Goal: Register for event/course

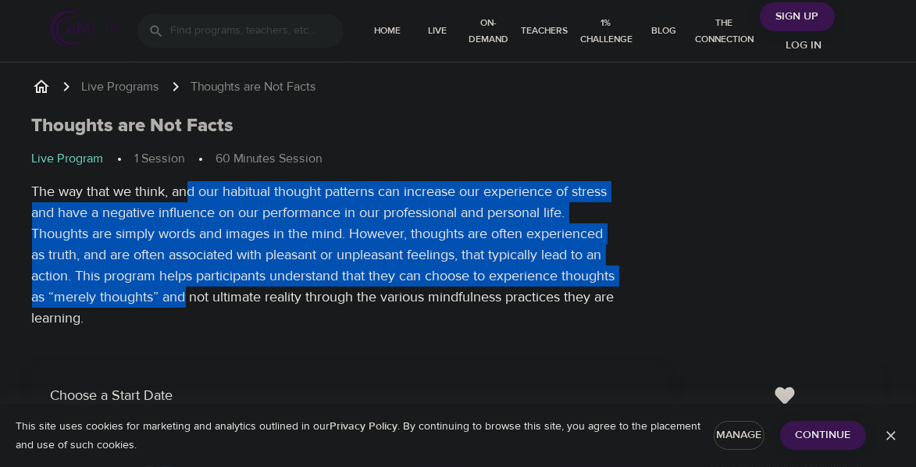
drag, startPoint x: 187, startPoint y: 190, endPoint x: 242, endPoint y: 305, distance: 128.2
click at [242, 305] on p "The way that we think, and our habitual thought patterns can increase our exper…" at bounding box center [325, 255] width 586 height 148
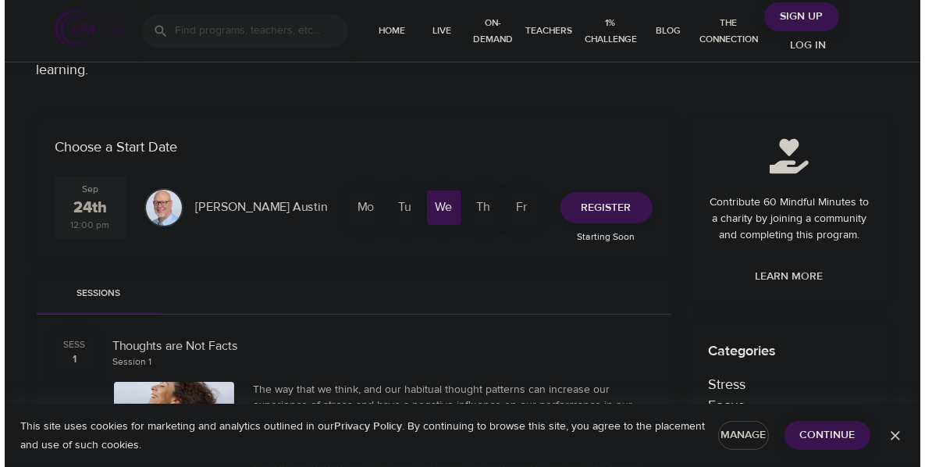
scroll to position [187, 0]
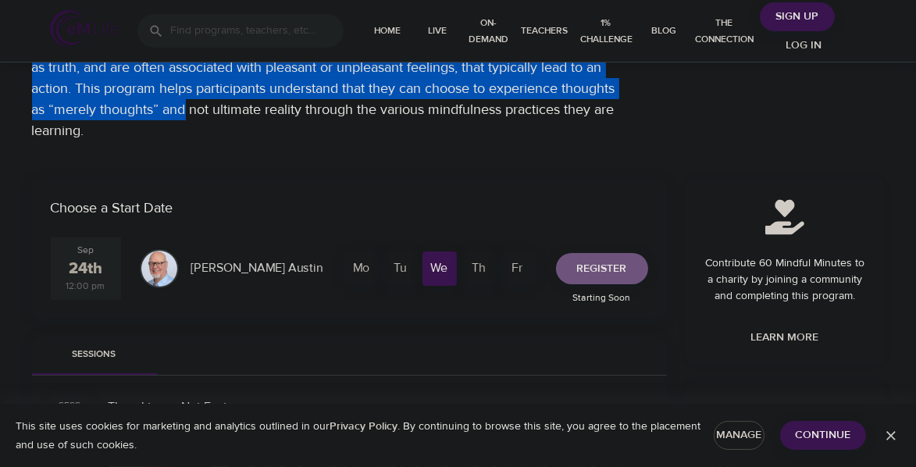
click at [606, 268] on span "Register" at bounding box center [602, 269] width 50 height 20
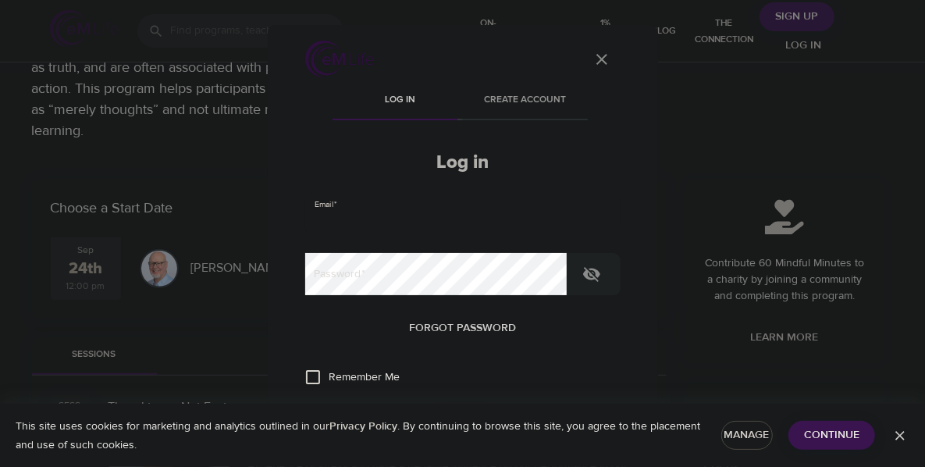
click at [394, 219] on input "email" at bounding box center [462, 214] width 315 height 42
type input "[EMAIL_ADDRESS][DOMAIN_NAME]"
click at [596, 277] on icon "button" at bounding box center [592, 274] width 19 height 19
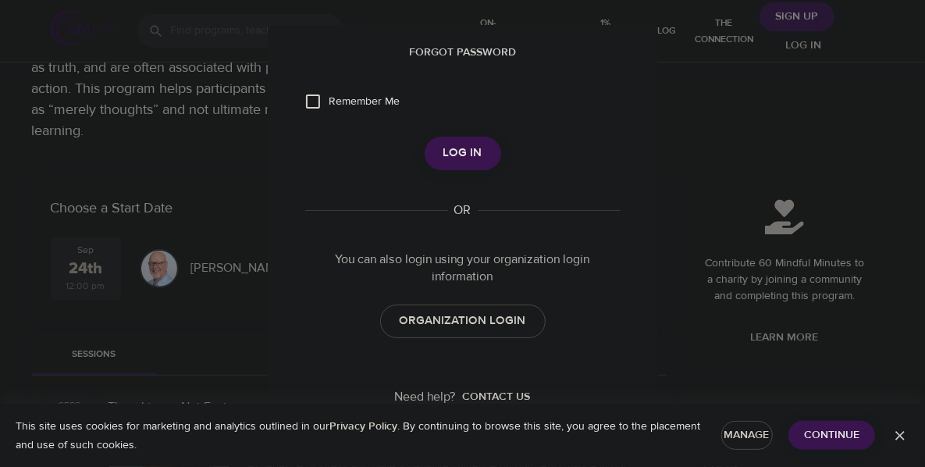
scroll to position [288, 0]
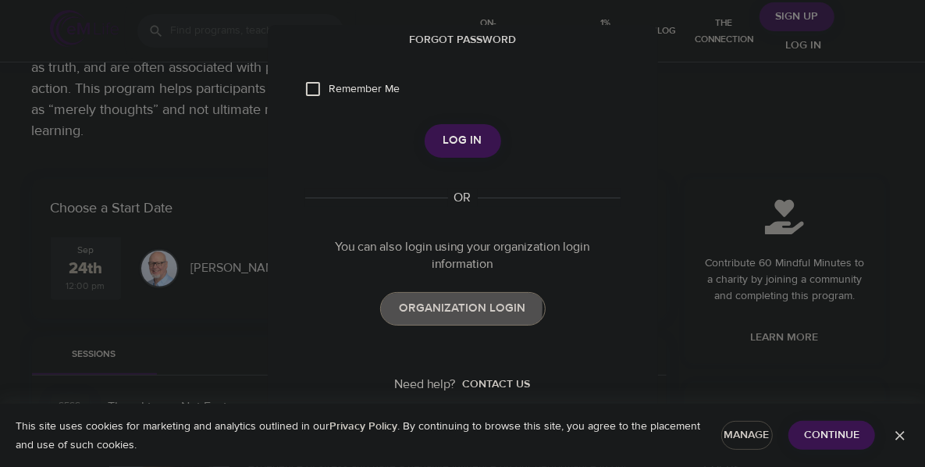
click at [436, 308] on span "ORGANIZATION LOGIN" at bounding box center [463, 308] width 126 height 20
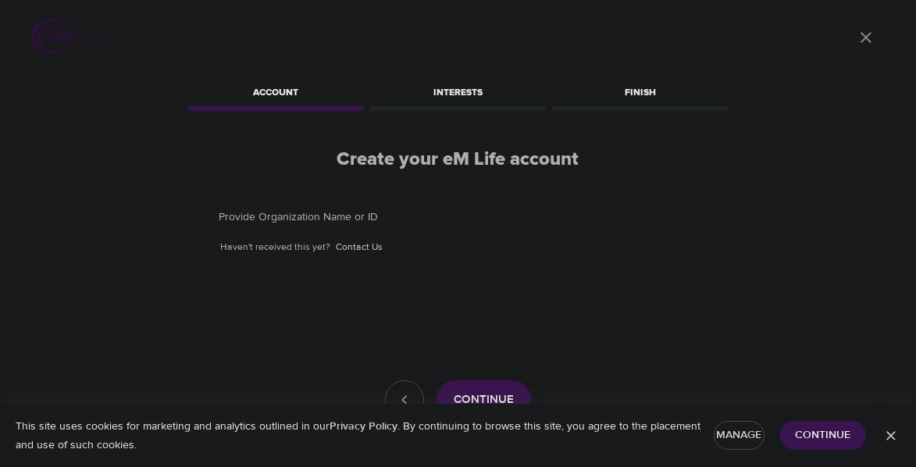
click at [344, 216] on input "text" at bounding box center [458, 217] width 497 height 42
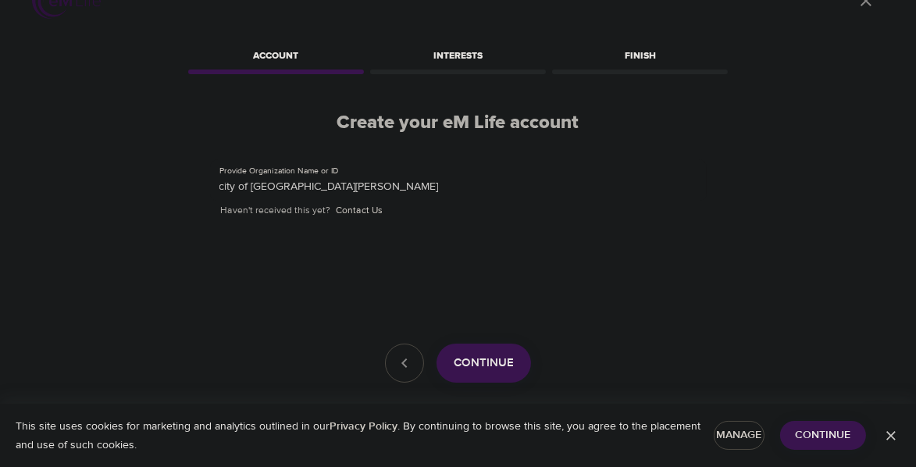
scroll to position [56, 0]
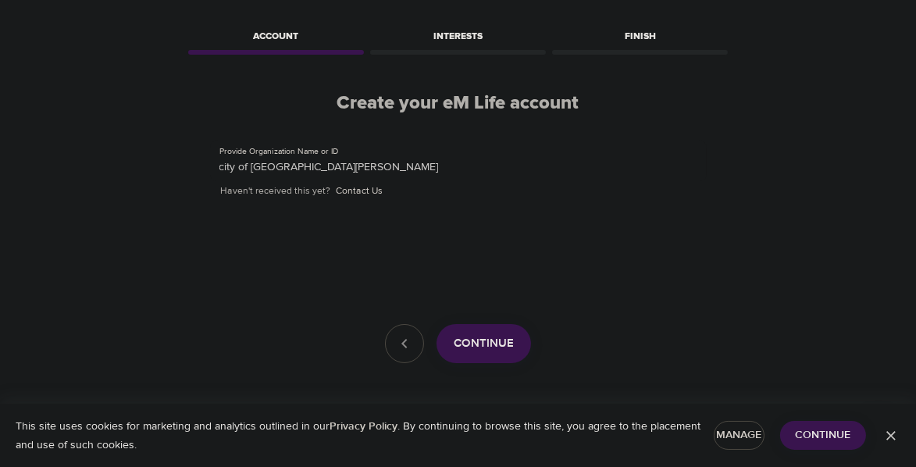
click at [482, 347] on span "Continue" at bounding box center [484, 343] width 60 height 20
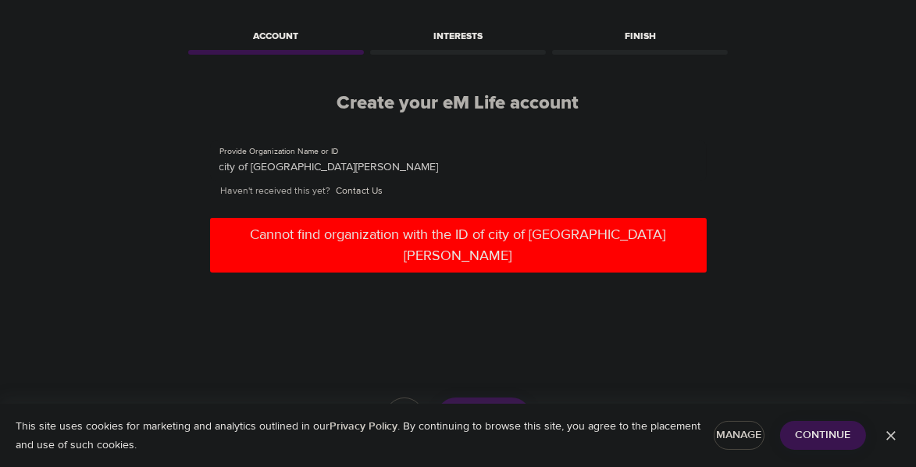
drag, startPoint x: 248, startPoint y: 163, endPoint x: 146, endPoint y: 177, distance: 103.3
click at [155, 172] on div "User Profile Account Interests Finish Create your eM Life account Provide Organ…" at bounding box center [458, 177] width 890 height 467
click at [482, 407] on span "Continue" at bounding box center [484, 417] width 60 height 20
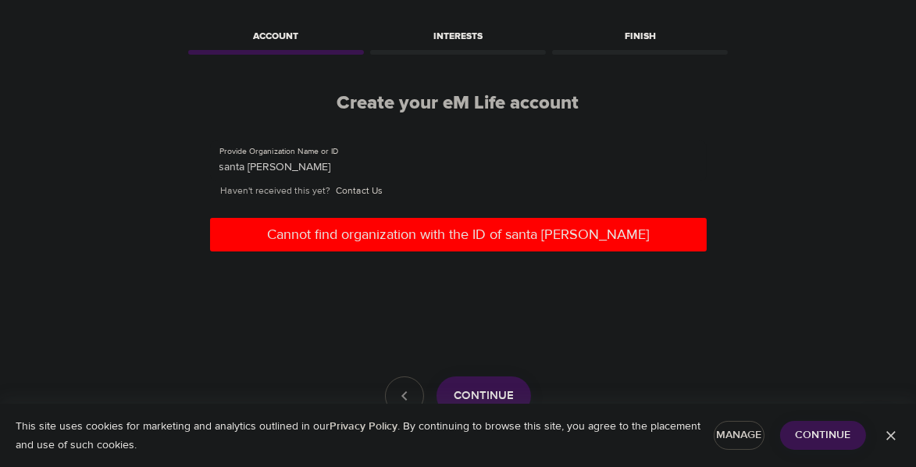
click at [306, 169] on input "santa clara" at bounding box center [458, 161] width 497 height 42
type input "santa clara city"
click at [476, 386] on span "Continue" at bounding box center [484, 396] width 60 height 20
drag, startPoint x: 305, startPoint y: 166, endPoint x: 176, endPoint y: 159, distance: 129.0
click at [176, 159] on div "User Profile Account Interests Finish Create your eM Life account Provide Organ…" at bounding box center [458, 177] width 890 height 467
